Goal: Task Accomplishment & Management: Use online tool/utility

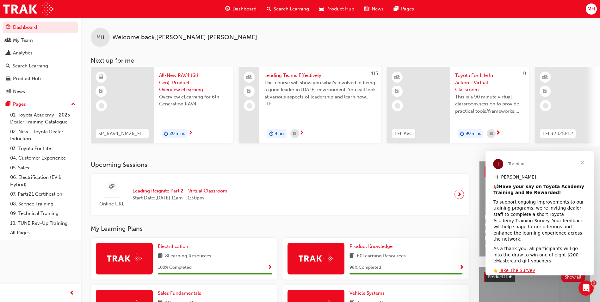
click at [164, 195] on span "Leading Reignite Part 2 - Virtual Classroom" at bounding box center [180, 190] width 95 height 7
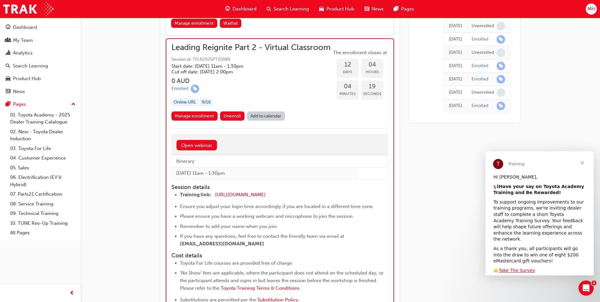
scroll to position [1620, 0]
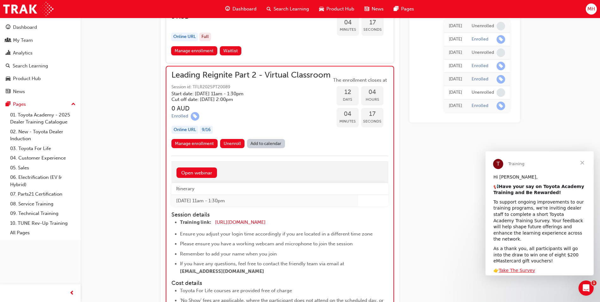
click at [267, 148] on link "Add to calendar" at bounding box center [266, 143] width 38 height 9
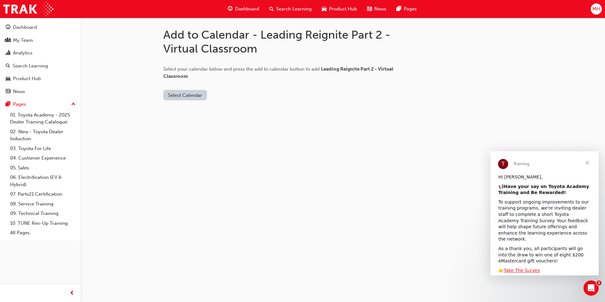
click at [190, 100] on button "Select Calendar" at bounding box center [185, 95] width 44 height 10
click at [185, 111] on div "[DOMAIN_NAME]" at bounding box center [185, 110] width 38 height 7
click at [222, 94] on button "Add to Calendar" at bounding box center [238, 95] width 45 height 10
click at [216, 98] on button "Add to Calendar" at bounding box center [238, 95] width 45 height 10
click at [186, 97] on button "[DOMAIN_NAME]" at bounding box center [187, 95] width 48 height 10
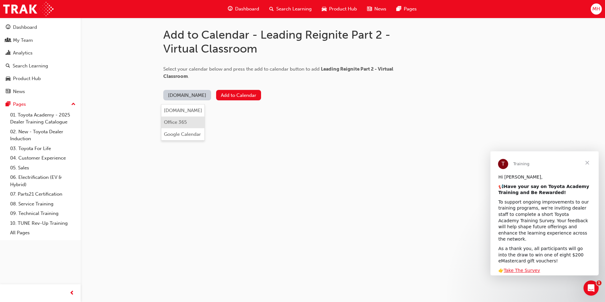
click at [187, 123] on div "Office 365" at bounding box center [183, 122] width 38 height 7
click at [125, 138] on div "Add to Calendar - Leading Reignite Part 2 - Virtual Classroom Select your calen…" at bounding box center [302, 151] width 605 height 302
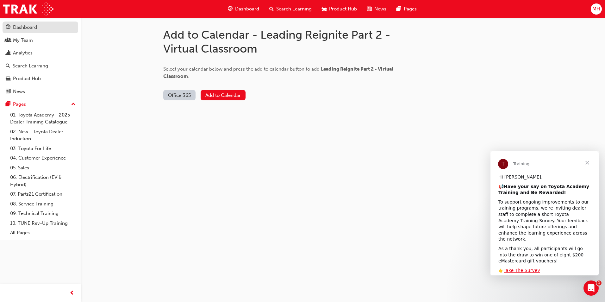
click at [20, 27] on div "Dashboard" at bounding box center [25, 27] width 24 height 7
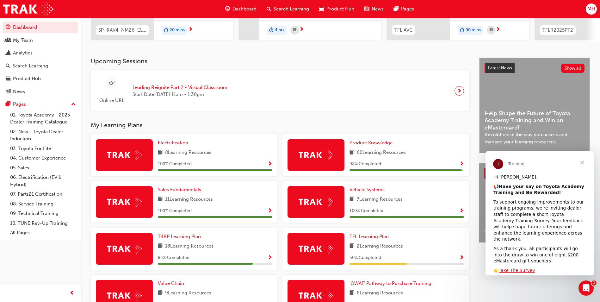
scroll to position [190, 0]
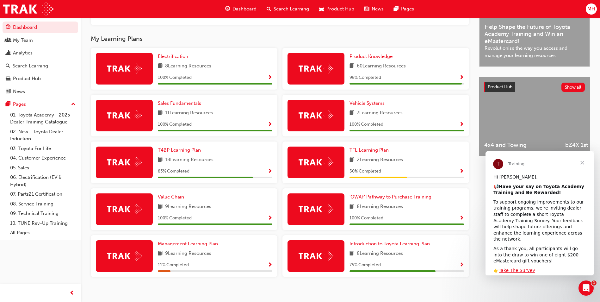
click at [178, 258] on span "9 Learning Resources" at bounding box center [188, 254] width 46 height 8
